Goal: Communication & Community: Answer question/provide support

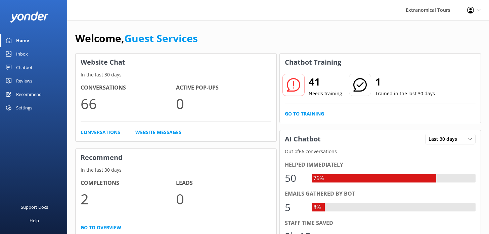
click at [17, 52] on div "Inbox" at bounding box center [22, 53] width 12 height 13
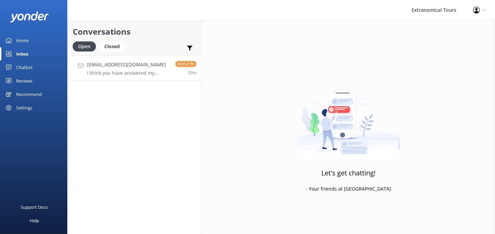
click at [106, 64] on h4 "[EMAIL_ADDRESS][DOMAIN_NAME]" at bounding box center [128, 64] width 83 height 7
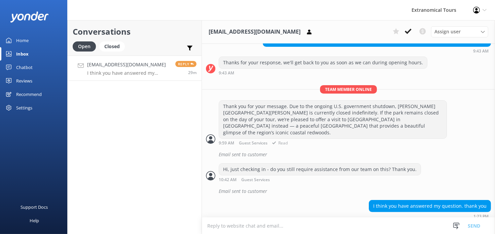
scroll to position [183, 0]
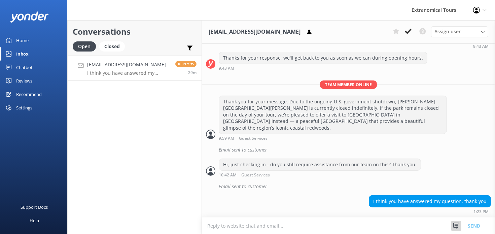
click at [457, 225] on icon at bounding box center [455, 225] width 7 height 7
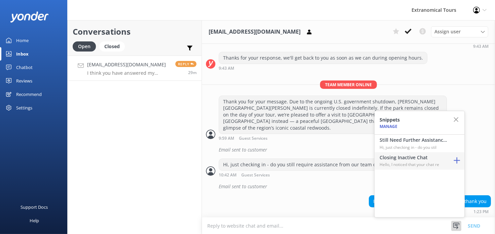
click at [409, 154] on h4 "Closing Inactive Chat" at bounding box center [412, 157] width 67 height 7
type textarea "Hello, I noticed that your chat remains open, but inactive. I will close this l…"
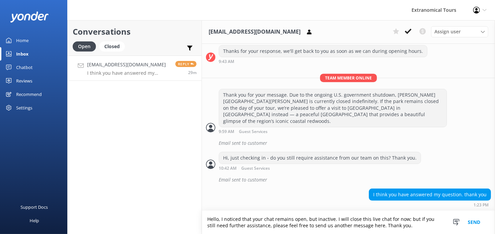
click at [477, 219] on button "Send" at bounding box center [473, 221] width 25 height 23
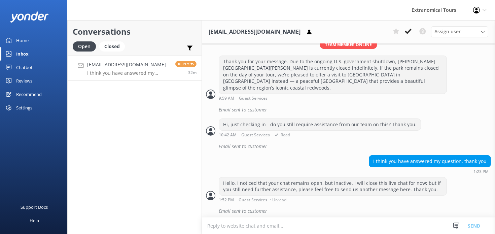
scroll to position [225, 0]
